Goal: Information Seeking & Learning: Learn about a topic

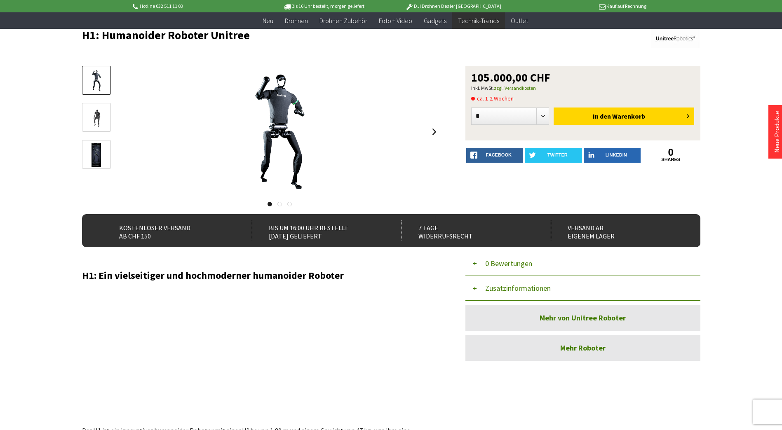
scroll to position [82, 0]
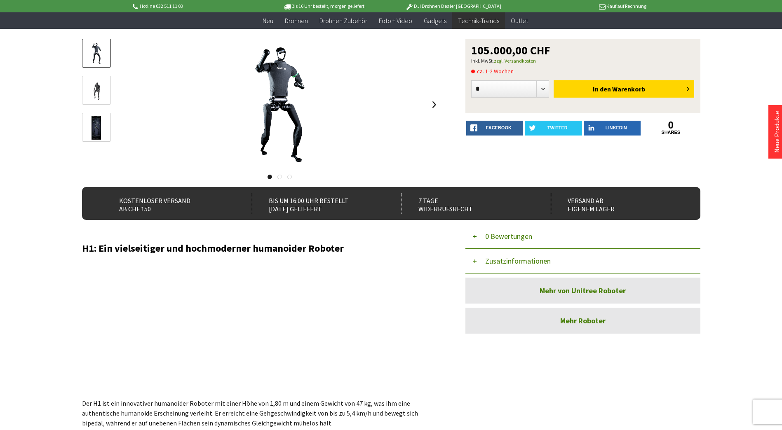
click at [92, 86] on img at bounding box center [97, 91] width 24 height 24
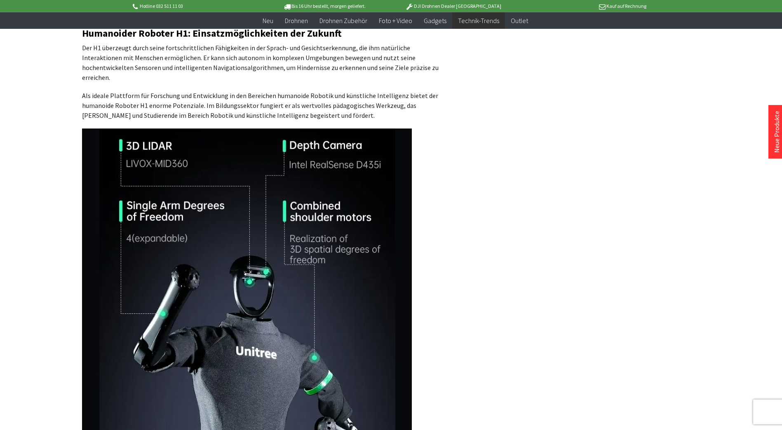
scroll to position [618, 0]
click at [202, 63] on p "Der H1 überzeugt durch seine fortschrittlichen Fähigkeiten in der Sprach- und G…" at bounding box center [261, 62] width 359 height 40
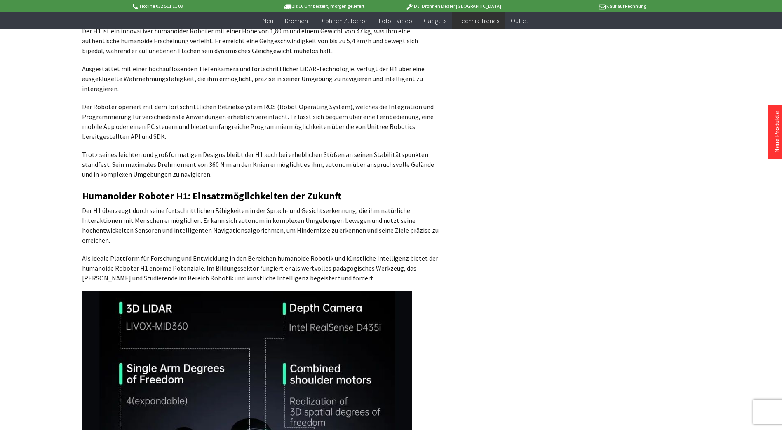
scroll to position [453, 0]
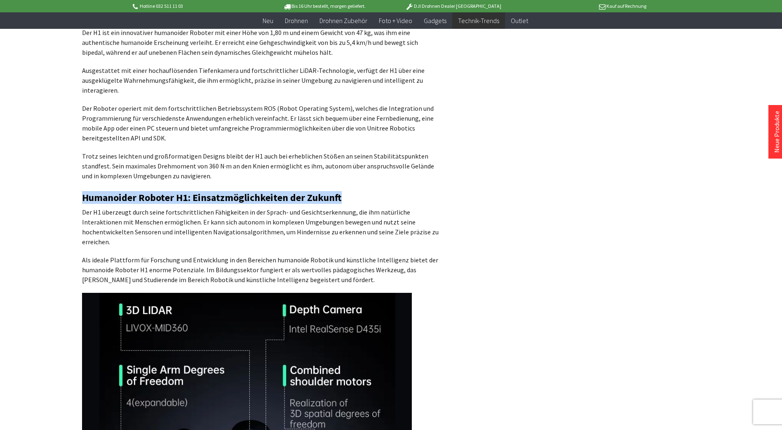
drag, startPoint x: 83, startPoint y: 200, endPoint x: 344, endPoint y: 199, distance: 261.0
click at [344, 199] on h2 "Humanoider Roboter H1: Einsatzmöglichkeiten der Zukunft" at bounding box center [261, 198] width 359 height 11
copy h2 "Humanoider Roboter H1: Einsatzmöglichkeiten der Zukunft"
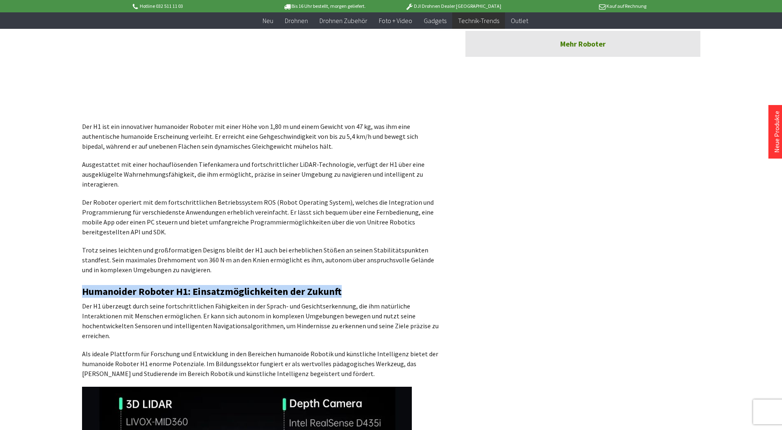
scroll to position [247, 0]
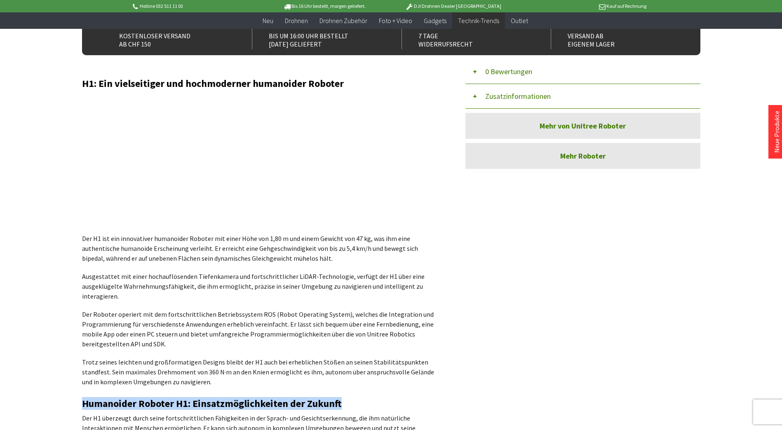
copy h2 "Humanoider Roboter H1: Einsatzmöglichkeiten der Zukunft"
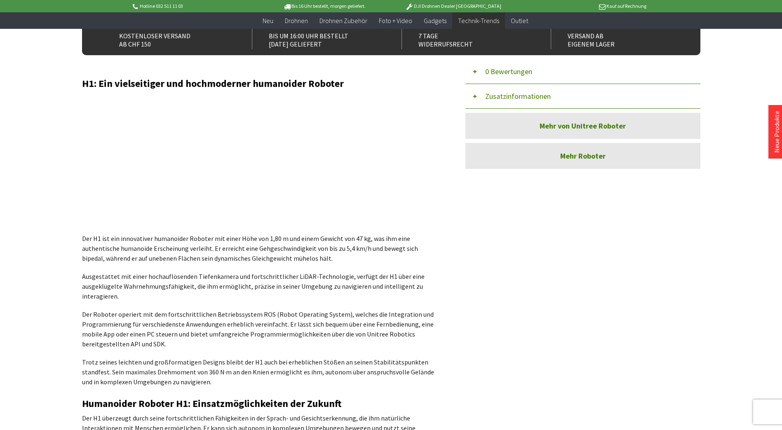
click at [248, 367] on p "Trotz seines leichten und großformatigen Designs bleibt der H1 auch bei erhebli…" at bounding box center [261, 372] width 359 height 30
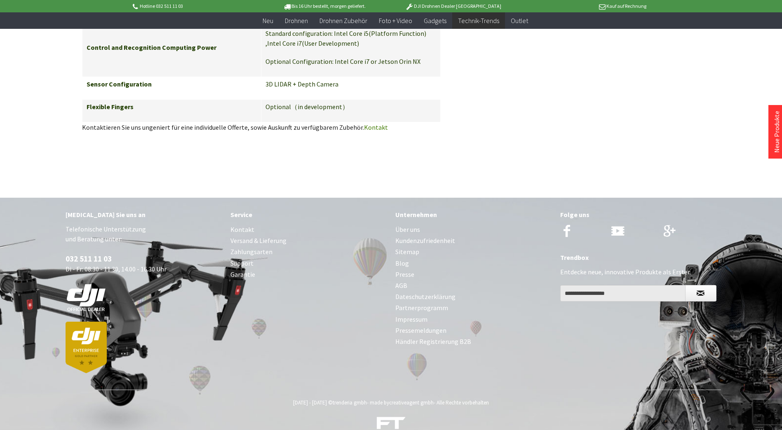
scroll to position [1799, 0]
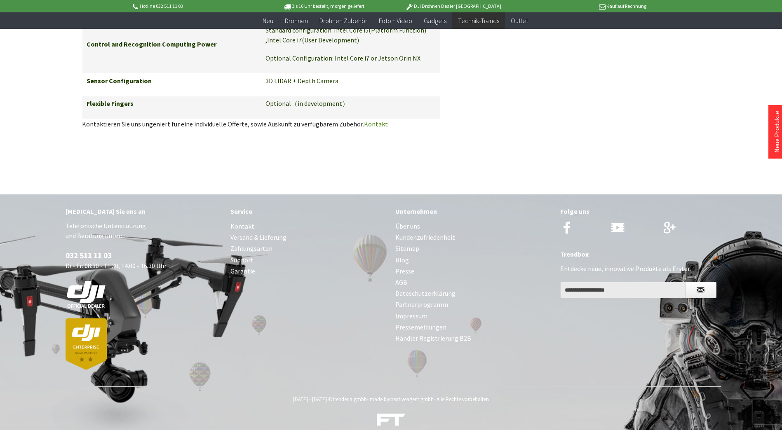
click at [399, 221] on link "Über uns" at bounding box center [473, 226] width 157 height 11
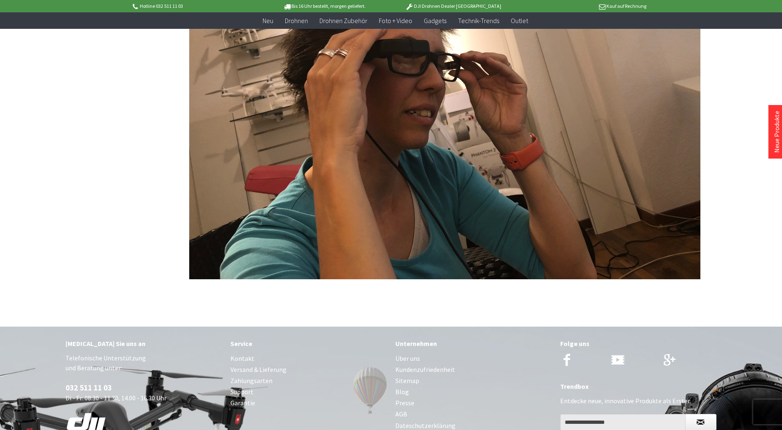
scroll to position [1961, 0]
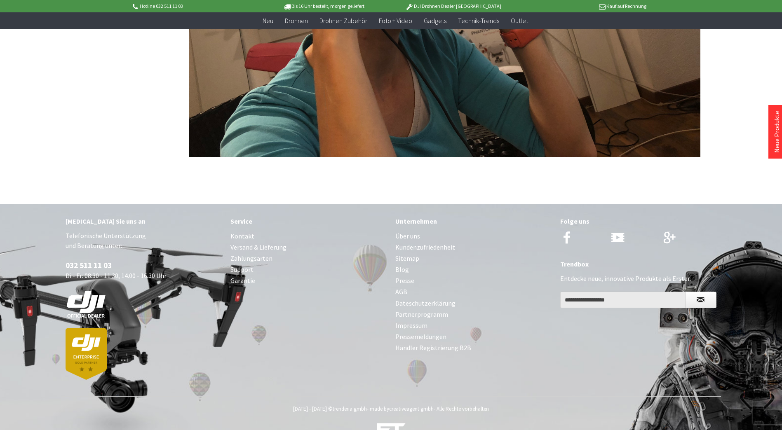
click at [413, 320] on link "Impressum" at bounding box center [473, 325] width 157 height 11
